Goal: Navigation & Orientation: Find specific page/section

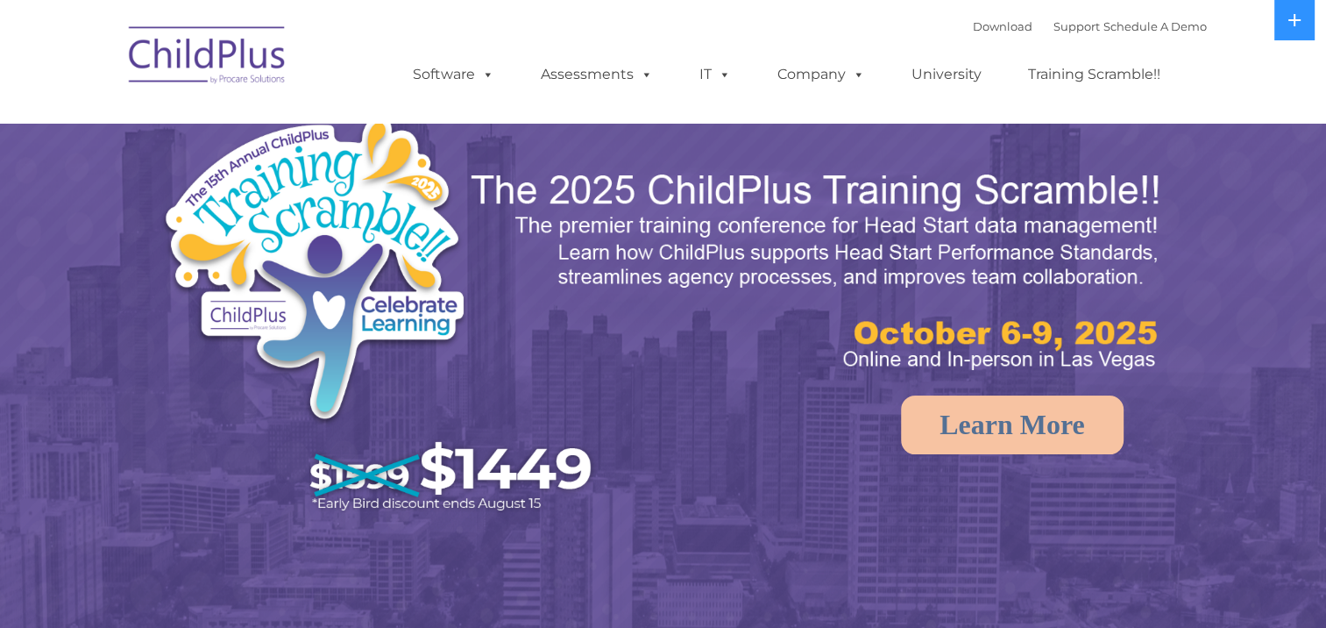
select select "MEDIUM"
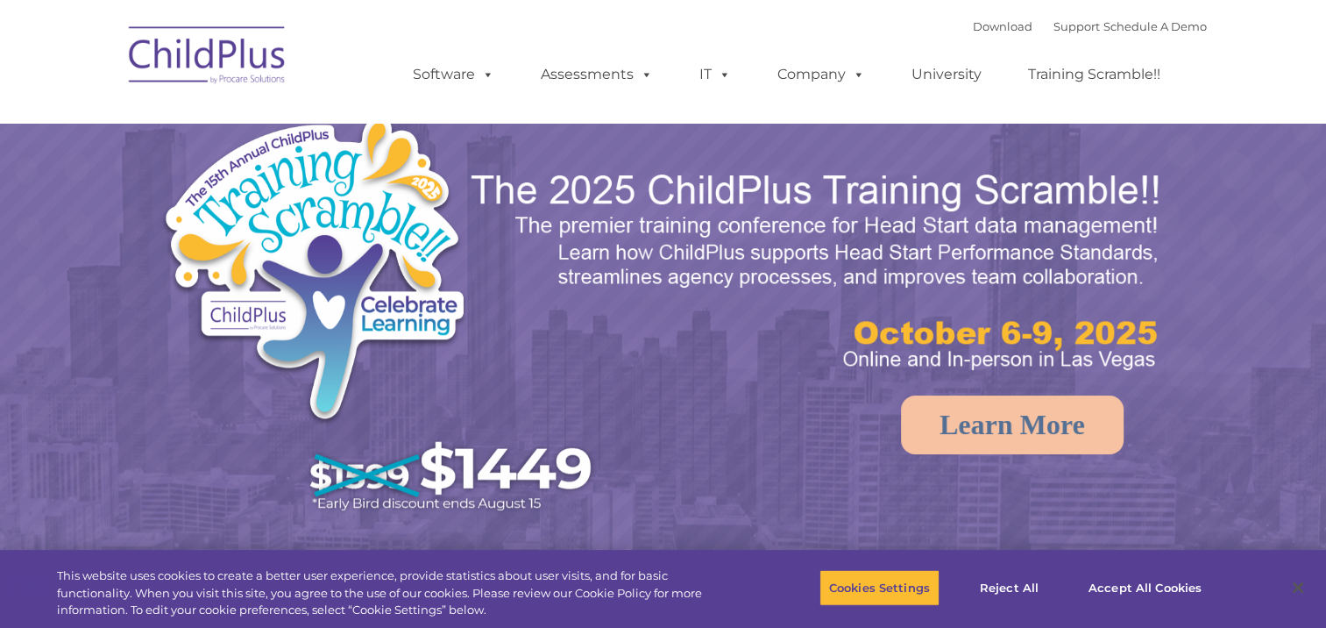
select select "MEDIUM"
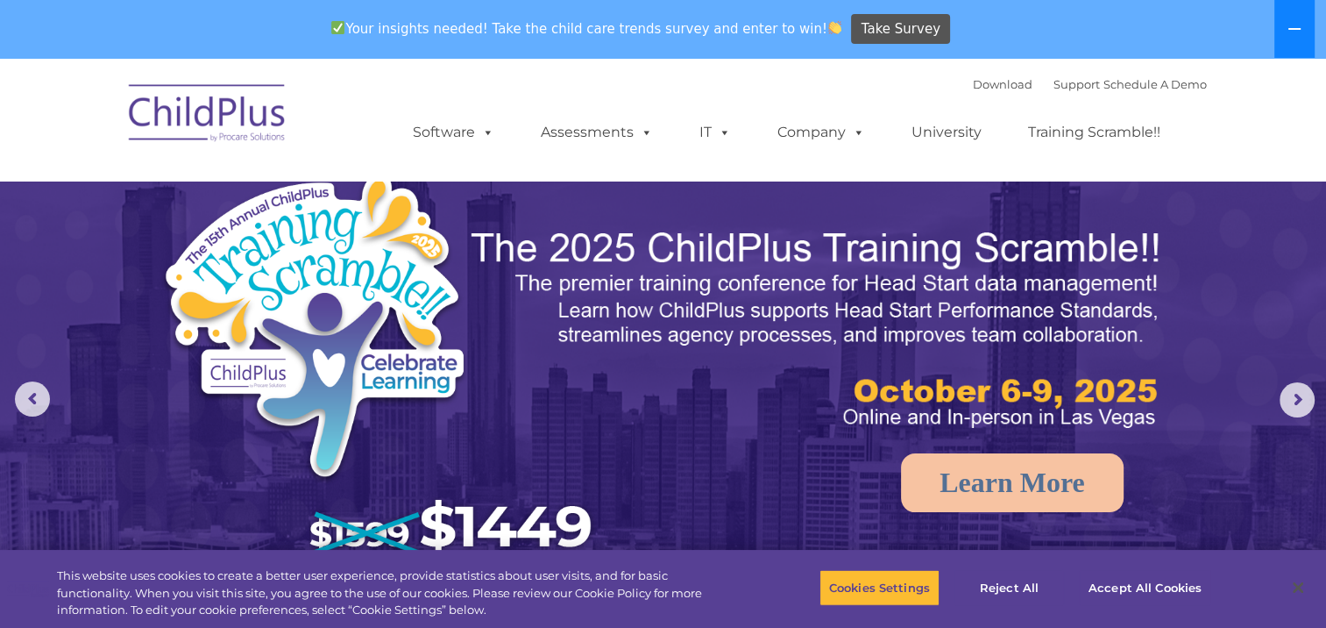
click at [1300, 28] on icon at bounding box center [1295, 29] width 12 height 2
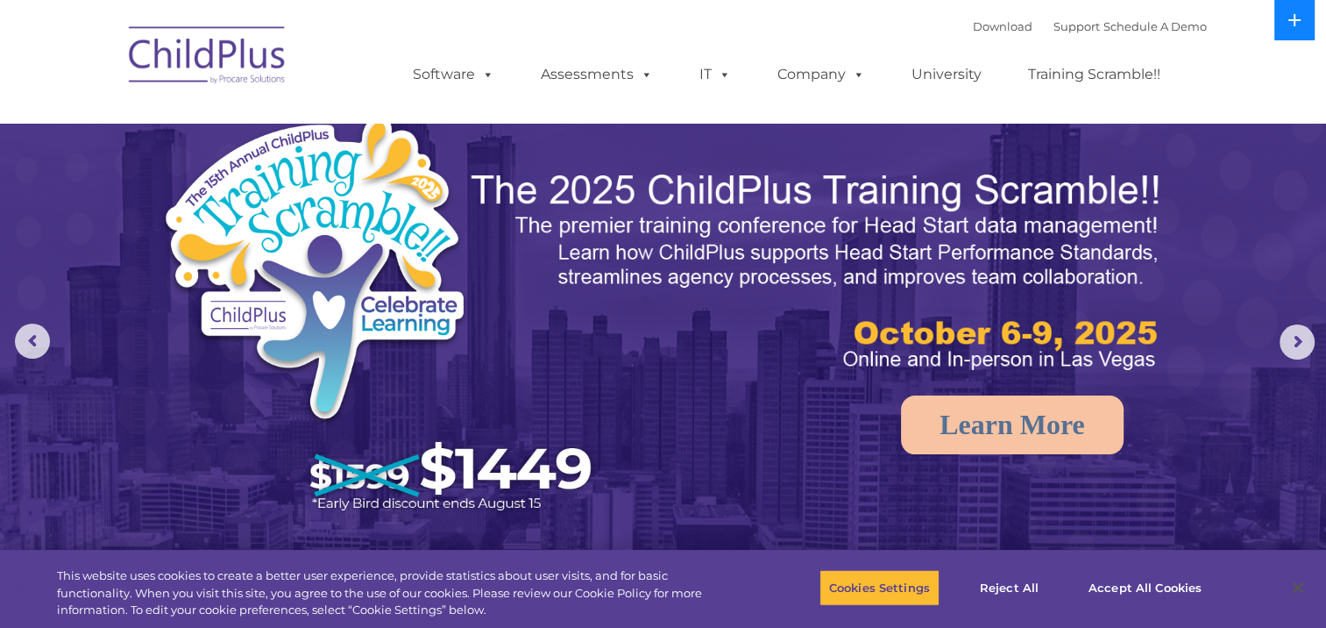
click at [1300, 28] on button at bounding box center [1295, 20] width 40 height 40
